Goal: Entertainment & Leisure: Browse casually

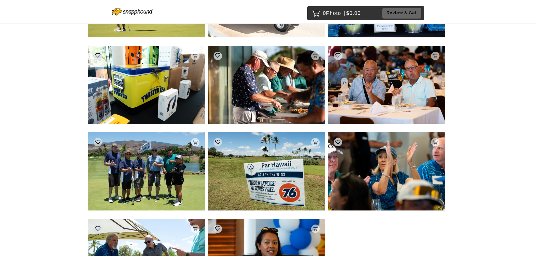
scroll to position [1389, 0]
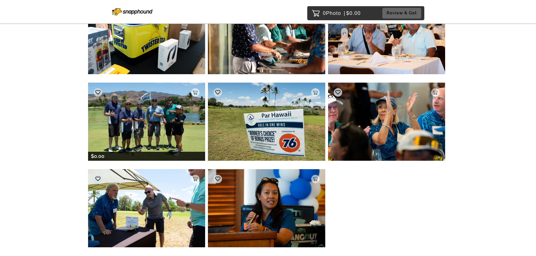
click at [176, 131] on img at bounding box center [146, 122] width 117 height 78
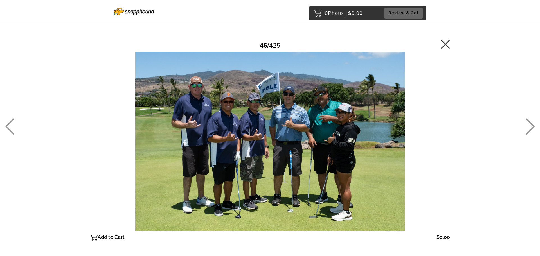
click at [446, 45] on icon at bounding box center [445, 44] width 9 height 9
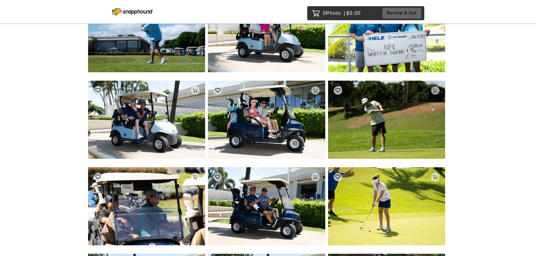
scroll to position [3992, 0]
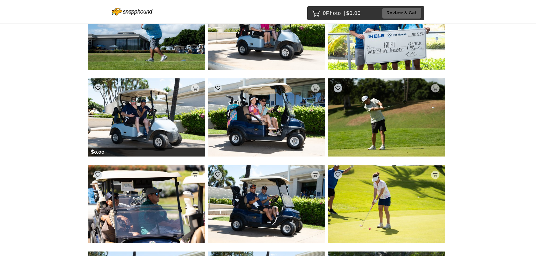
click at [179, 120] on img at bounding box center [146, 118] width 117 height 78
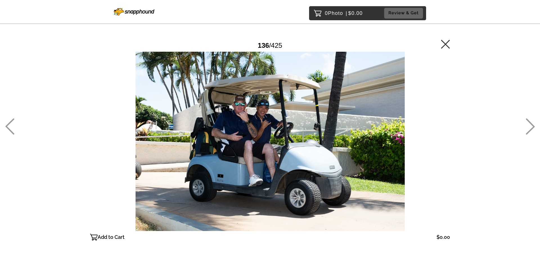
click at [447, 44] on icon at bounding box center [445, 44] width 9 height 9
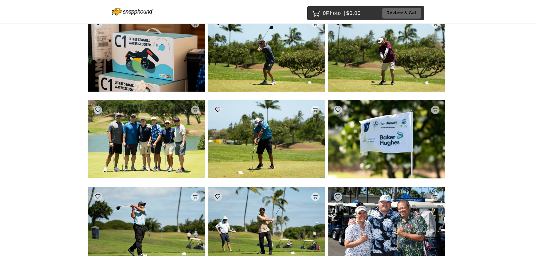
scroll to position [5045, 0]
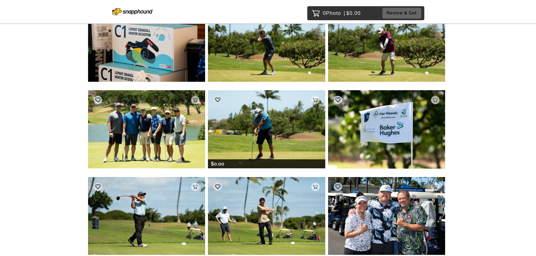
click at [294, 130] on img at bounding box center [266, 129] width 117 height 78
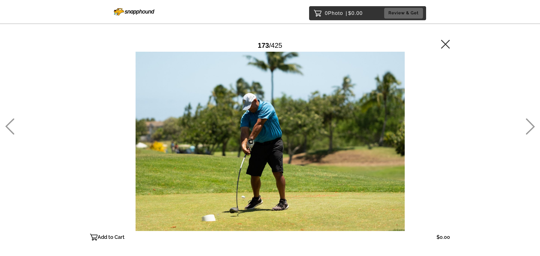
click at [443, 45] on icon at bounding box center [445, 44] width 9 height 9
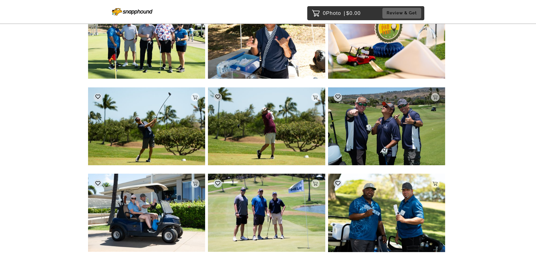
scroll to position [6007, 0]
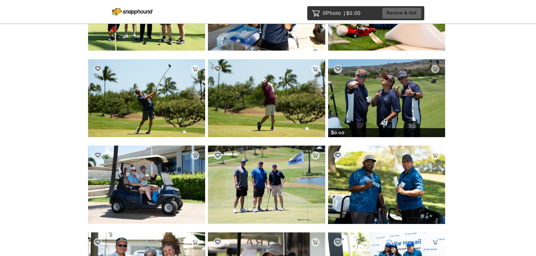
click at [408, 102] on img at bounding box center [386, 98] width 117 height 78
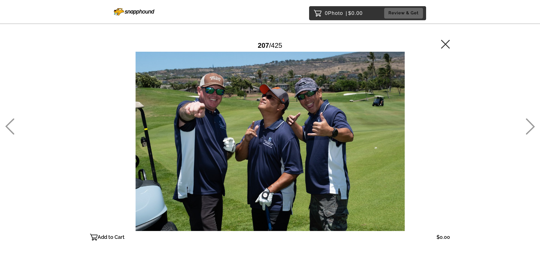
click at [445, 42] on icon at bounding box center [445, 44] width 9 height 9
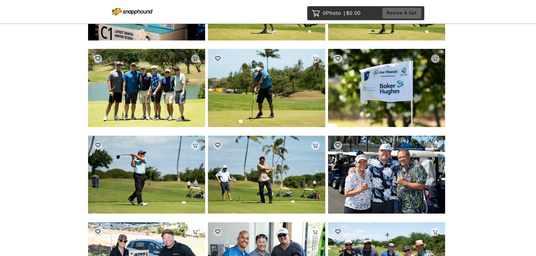
scroll to position [5062, 0]
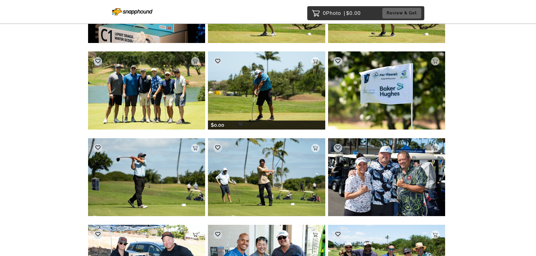
click at [263, 105] on img at bounding box center [266, 90] width 117 height 78
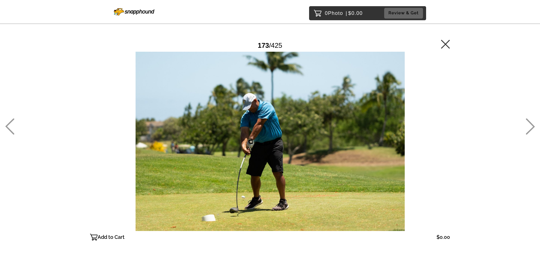
click at [444, 44] on icon at bounding box center [445, 44] width 9 height 9
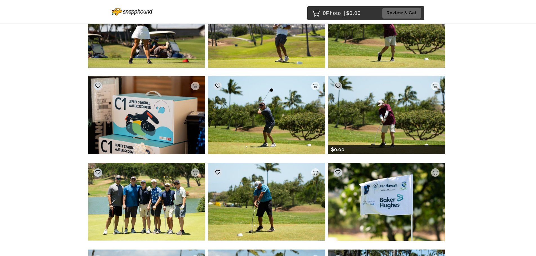
scroll to position [4950, 0]
click at [390, 129] on img at bounding box center [386, 115] width 117 height 78
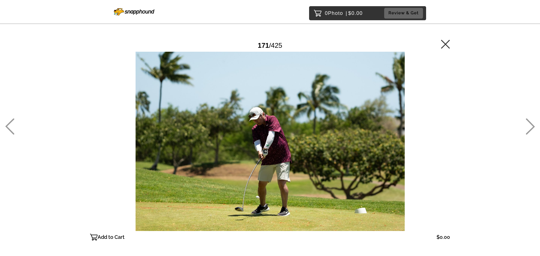
drag, startPoint x: 445, startPoint y: 45, endPoint x: 450, endPoint y: 52, distance: 8.4
click at [445, 45] on icon at bounding box center [445, 44] width 9 height 9
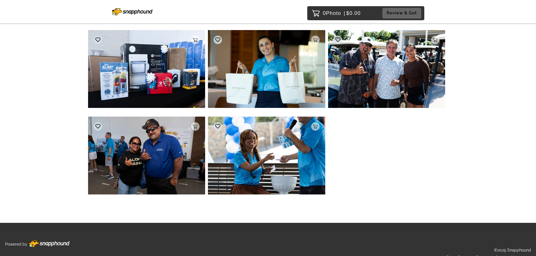
scroll to position [12588, 0]
